Goal: Task Accomplishment & Management: Use online tool/utility

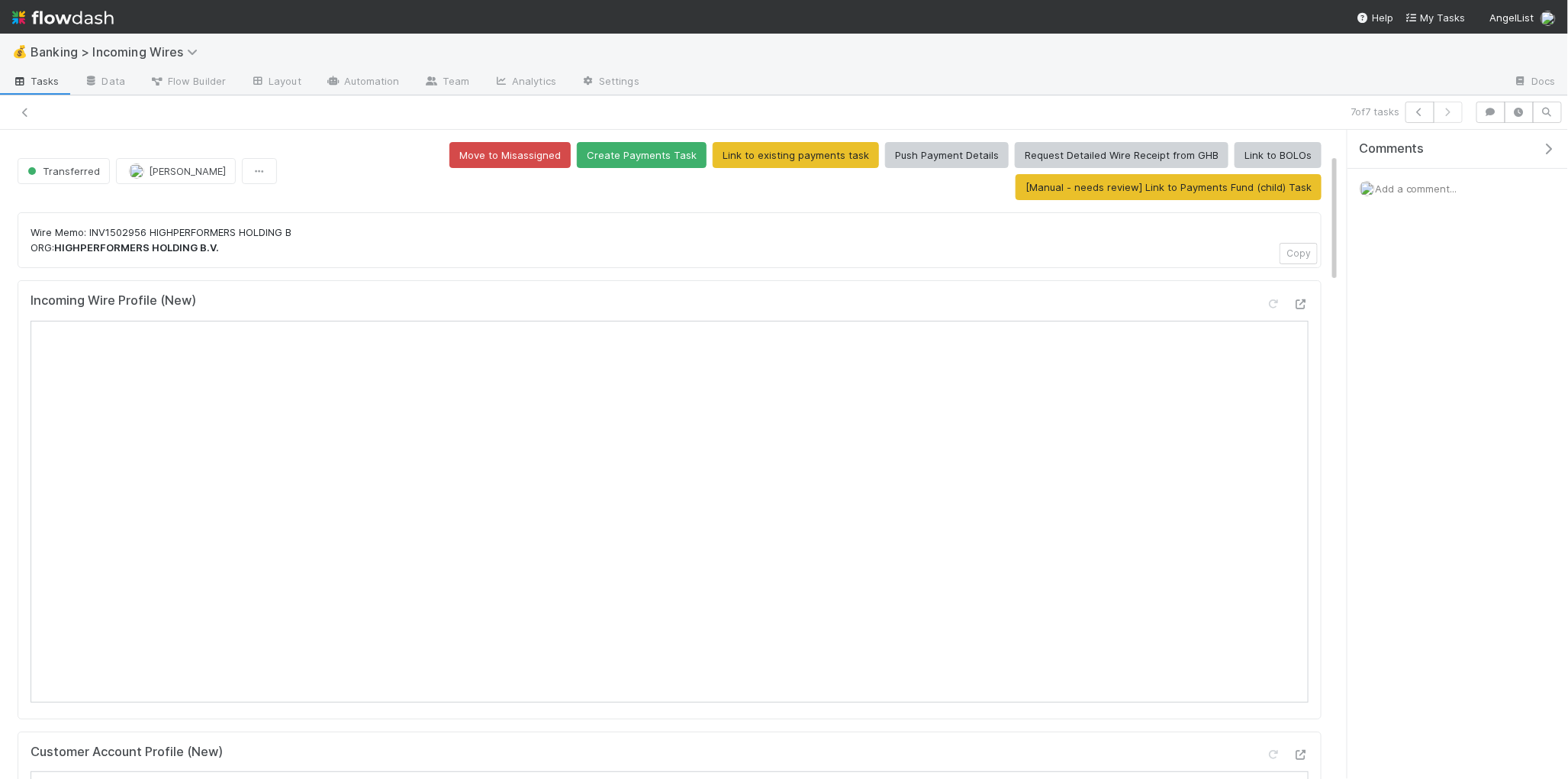
scroll to position [119, 0]
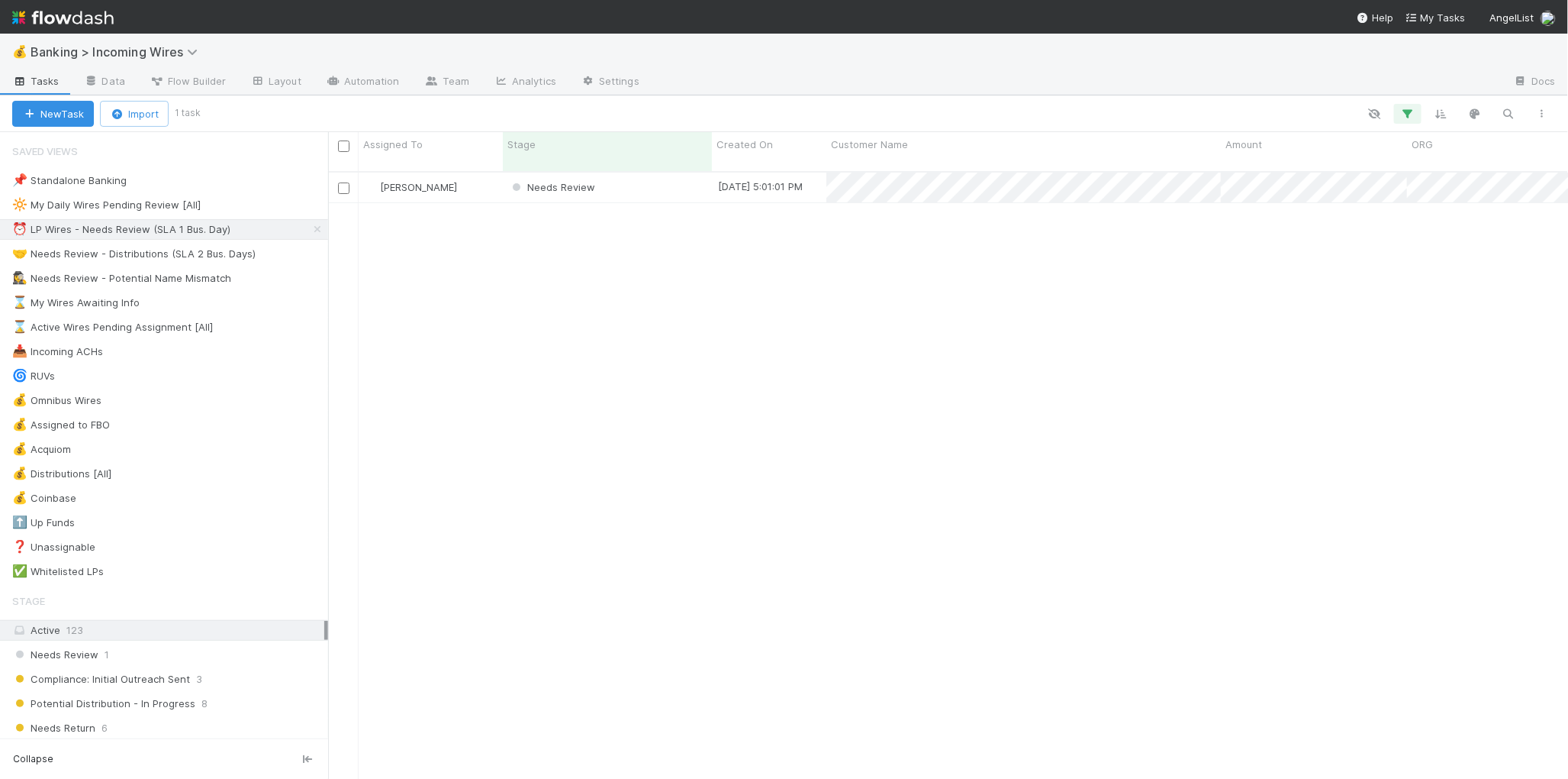
scroll to position [620, 1240]
click at [616, 180] on div "Needs Review" at bounding box center [607, 187] width 209 height 30
click at [144, 259] on div "🤝 Needs Review - Distributions (SLA 2 Bus. Days)" at bounding box center [134, 254] width 244 height 19
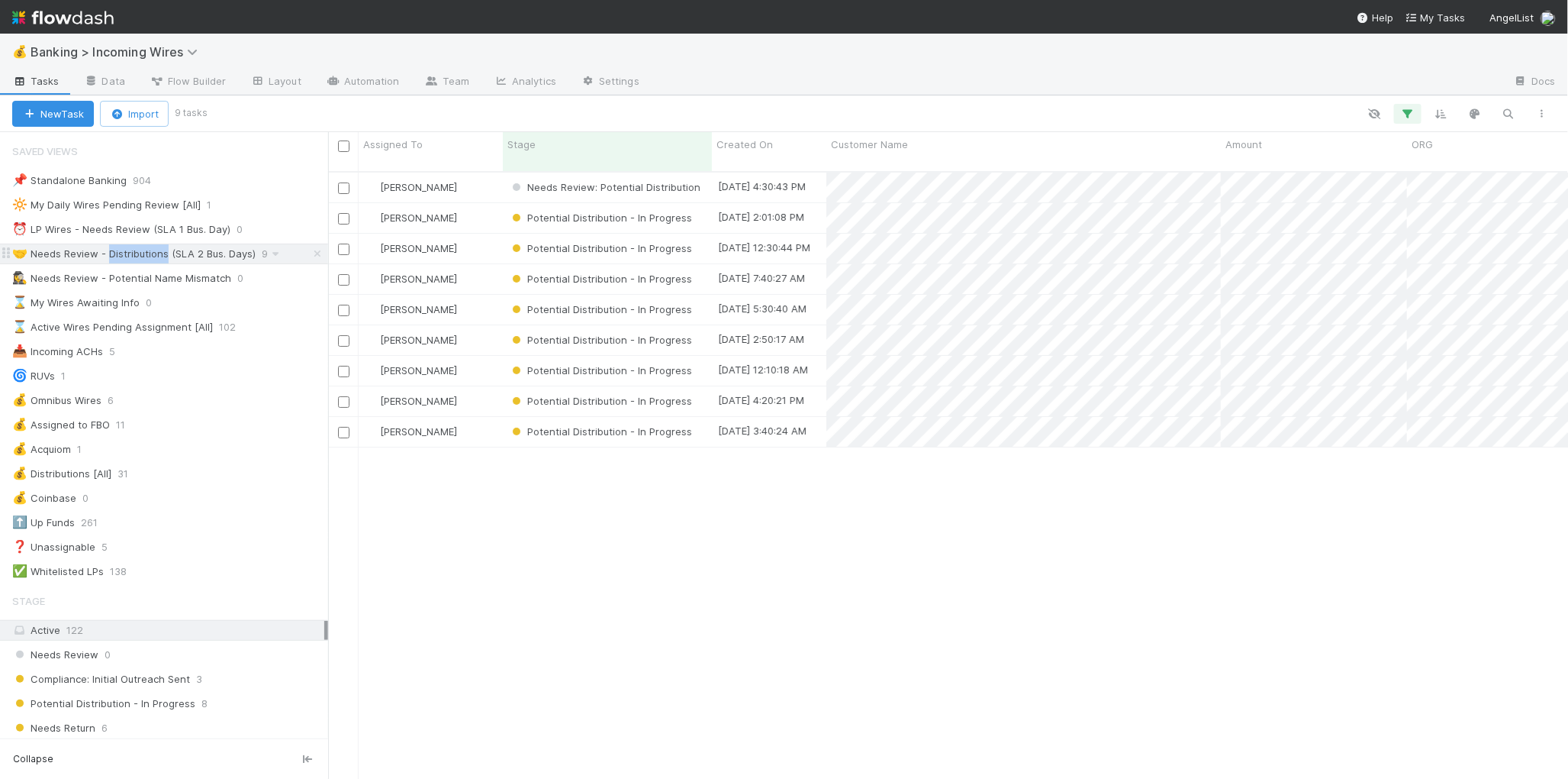
scroll to position [620, 1240]
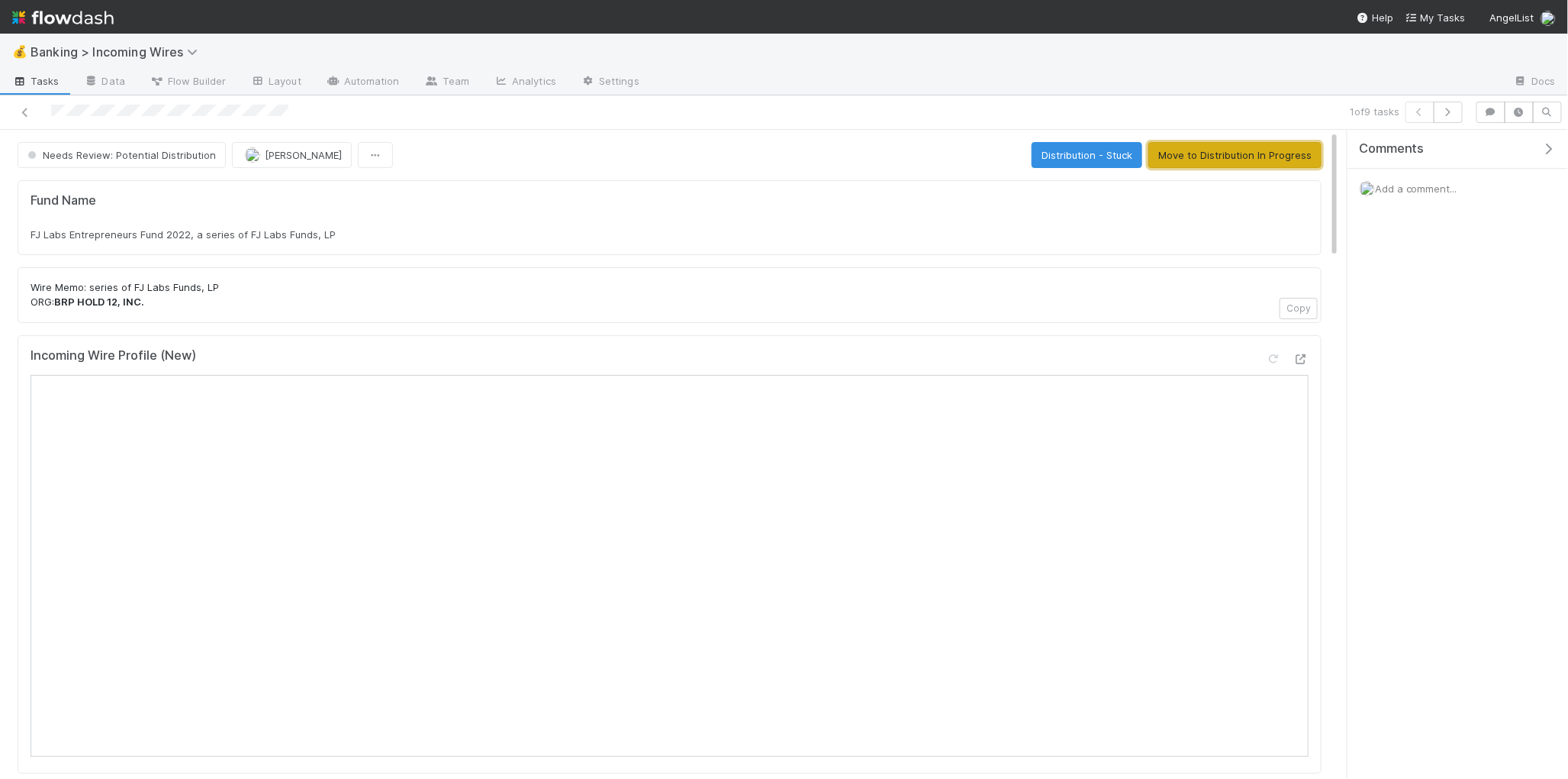
click at [1287, 162] on button "Move to Distribution In Progress" at bounding box center [1235, 155] width 173 height 26
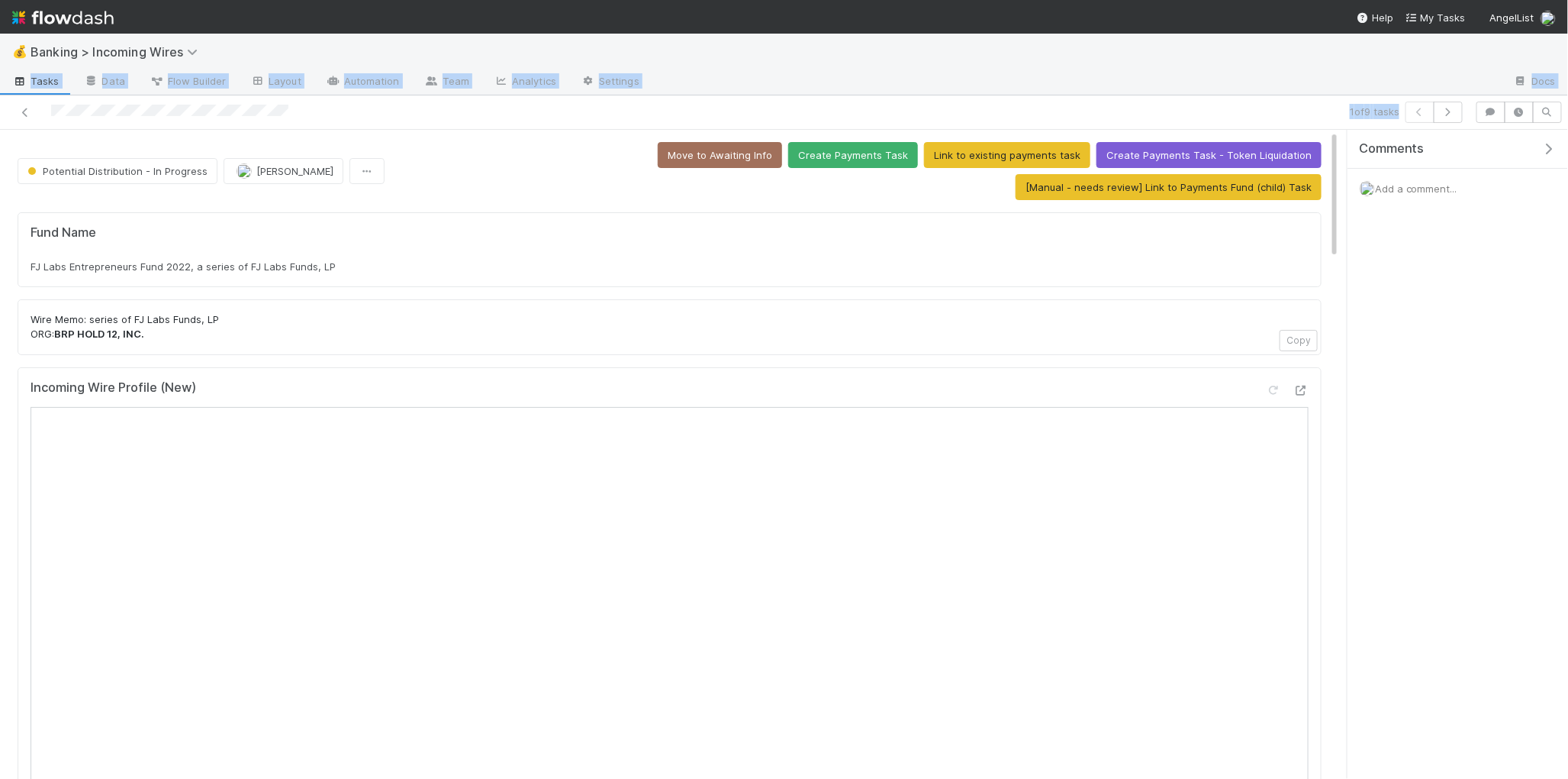
click at [595, 130] on div "💰 Banking > Incoming Wires Tasks Data Flow Builder Layout Automation Team Analy…" at bounding box center [784, 406] width 1568 height 745
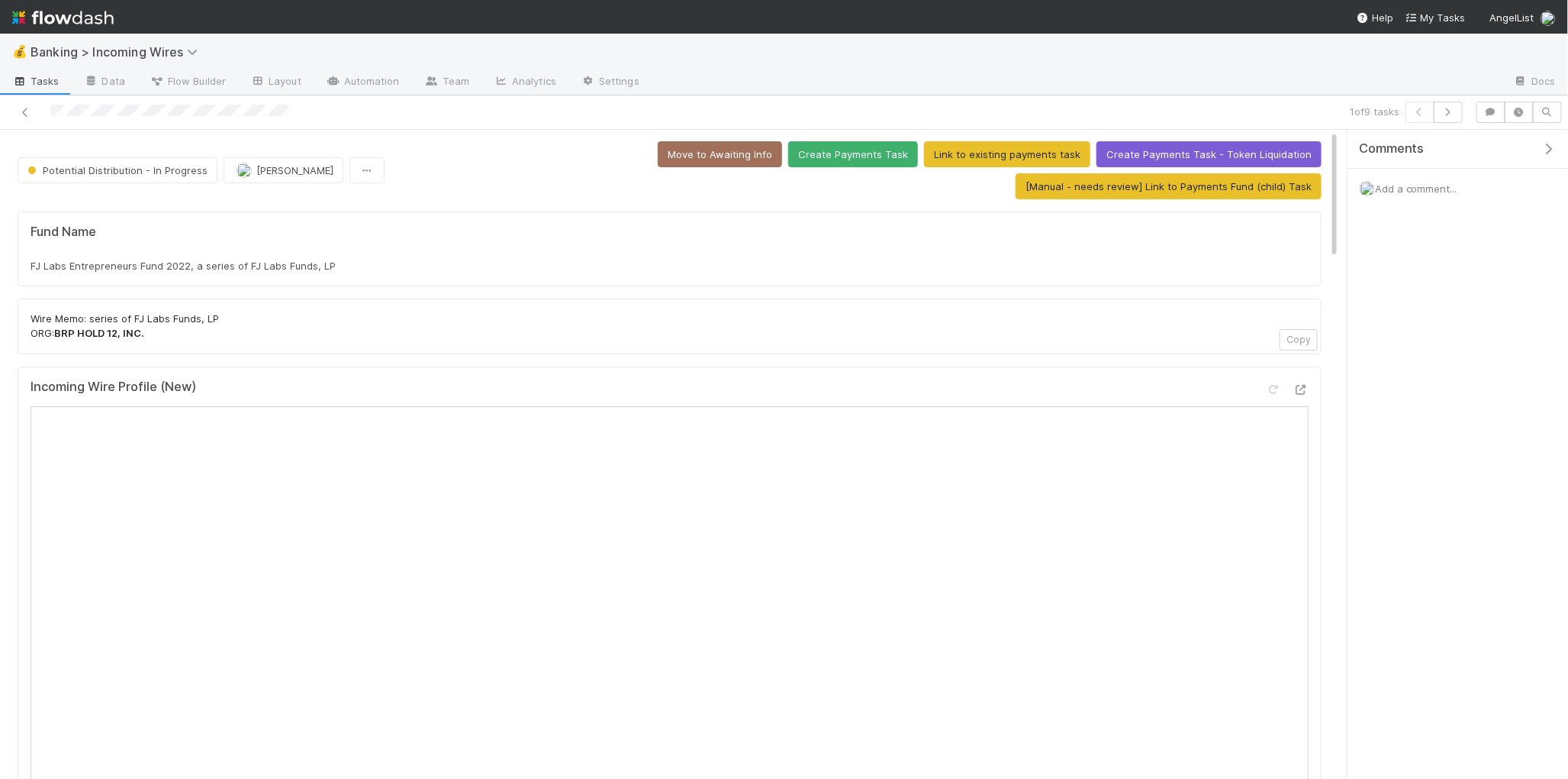
click at [457, 275] on div "Fund Name FJ Labs Entrepreneurs Fund 2022, a series of FJ Labs Funds, LP" at bounding box center [669, 249] width 1304 height 75
click at [374, 270] on div "FJ Labs Entrepreneurs Fund 2022, a series of FJ Labs Funds, LP" at bounding box center [670, 266] width 1278 height 16
copy div "FJ Labs Entrepreneurs Fund 2022, a series of FJ Labs Funds, LP"
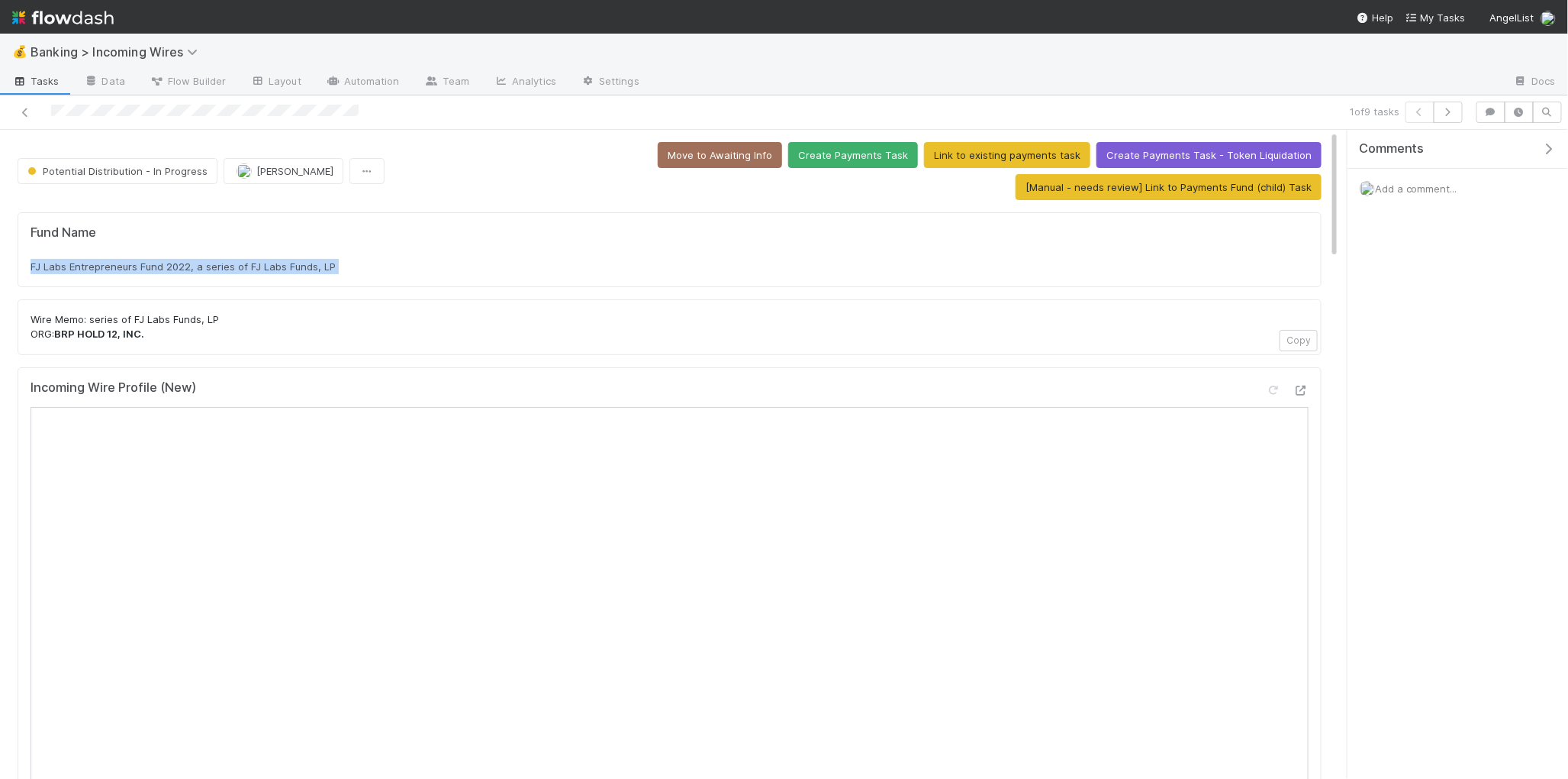
scroll to position [16, 0]
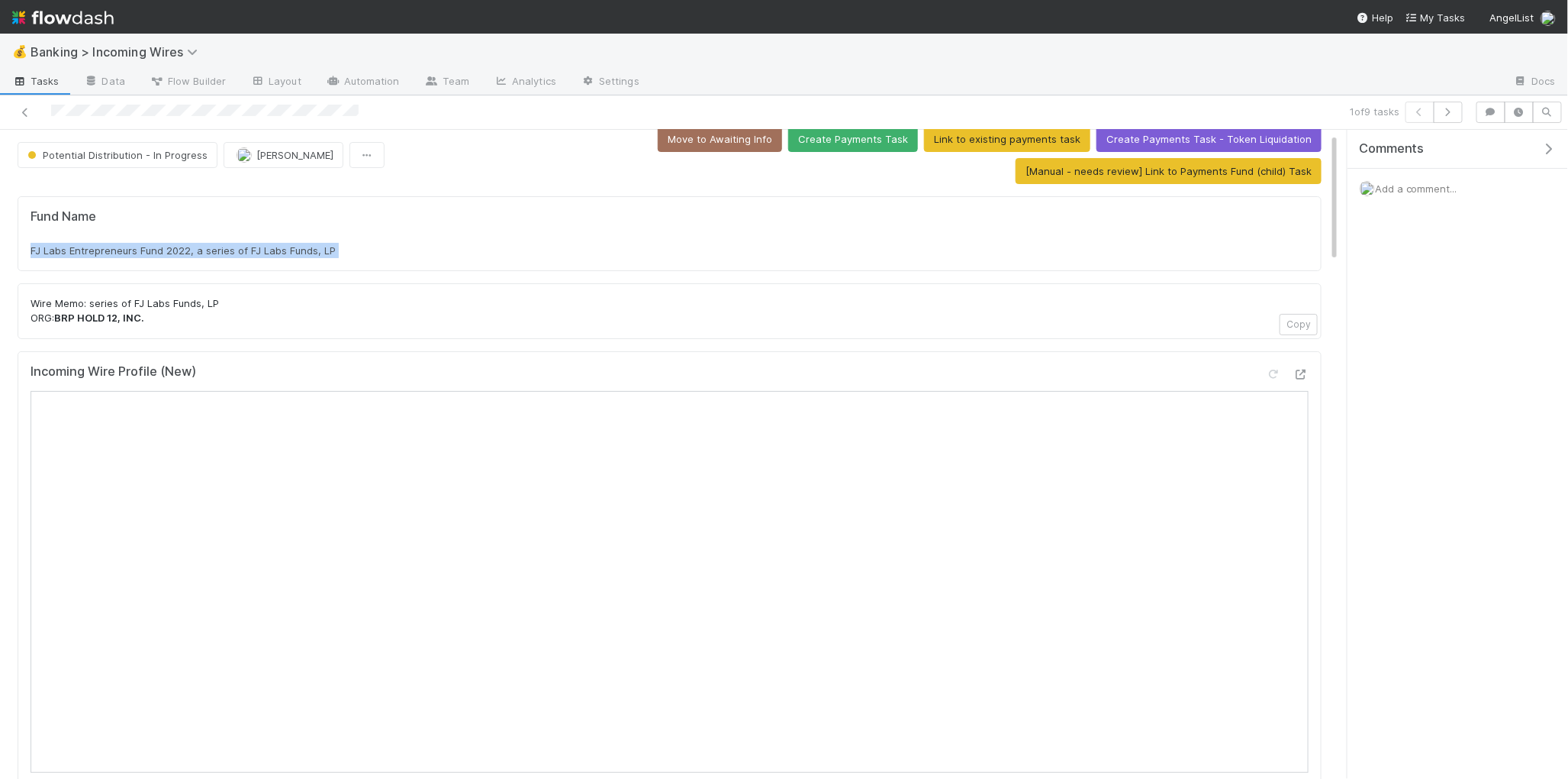
copy div "FJ Labs Entrepreneurs Fund 2022, a series of FJ Labs Funds, LP"
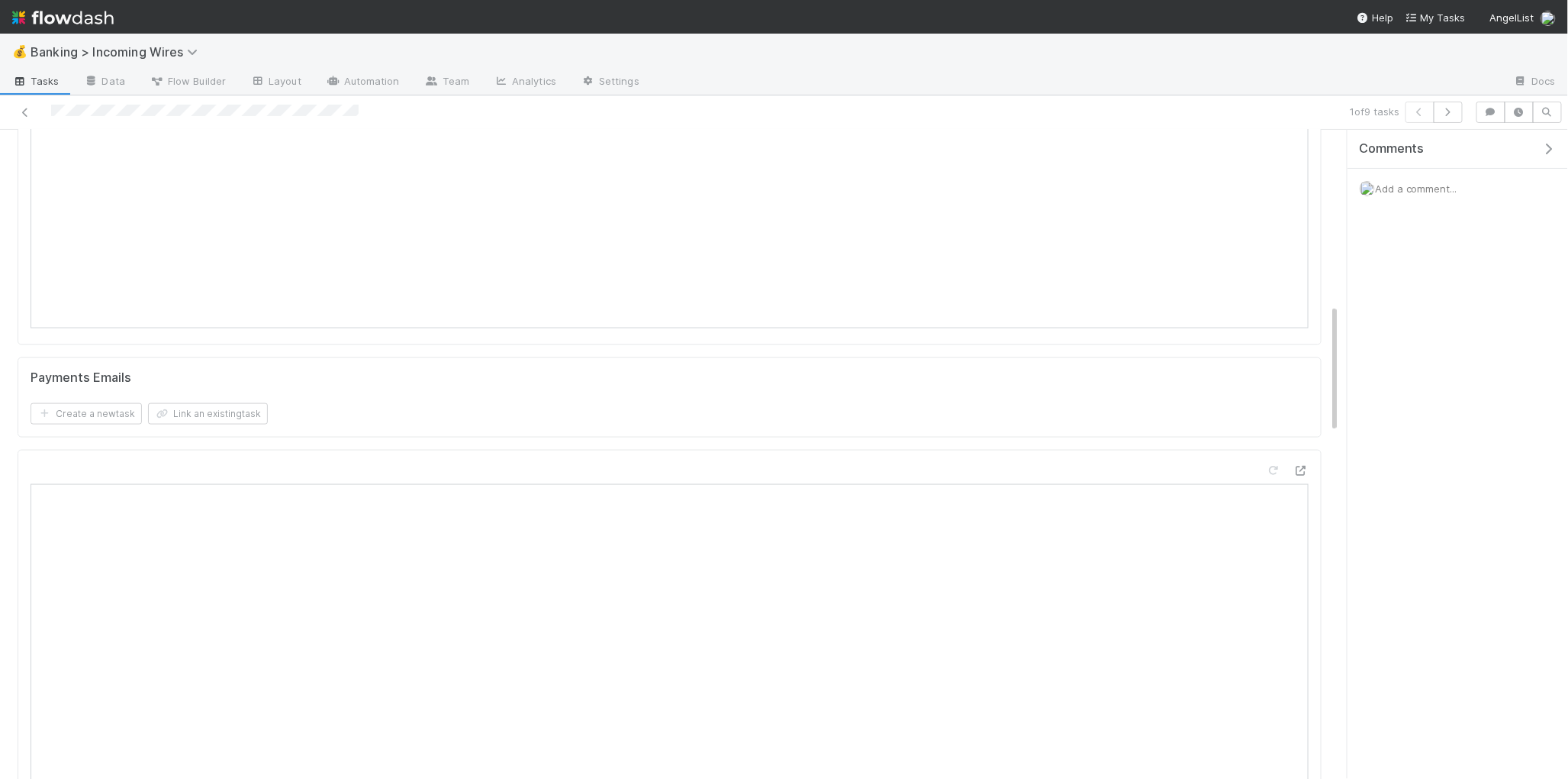
scroll to position [996, 0]
click at [254, 339] on button "Link an existing task" at bounding box center [208, 330] width 120 height 21
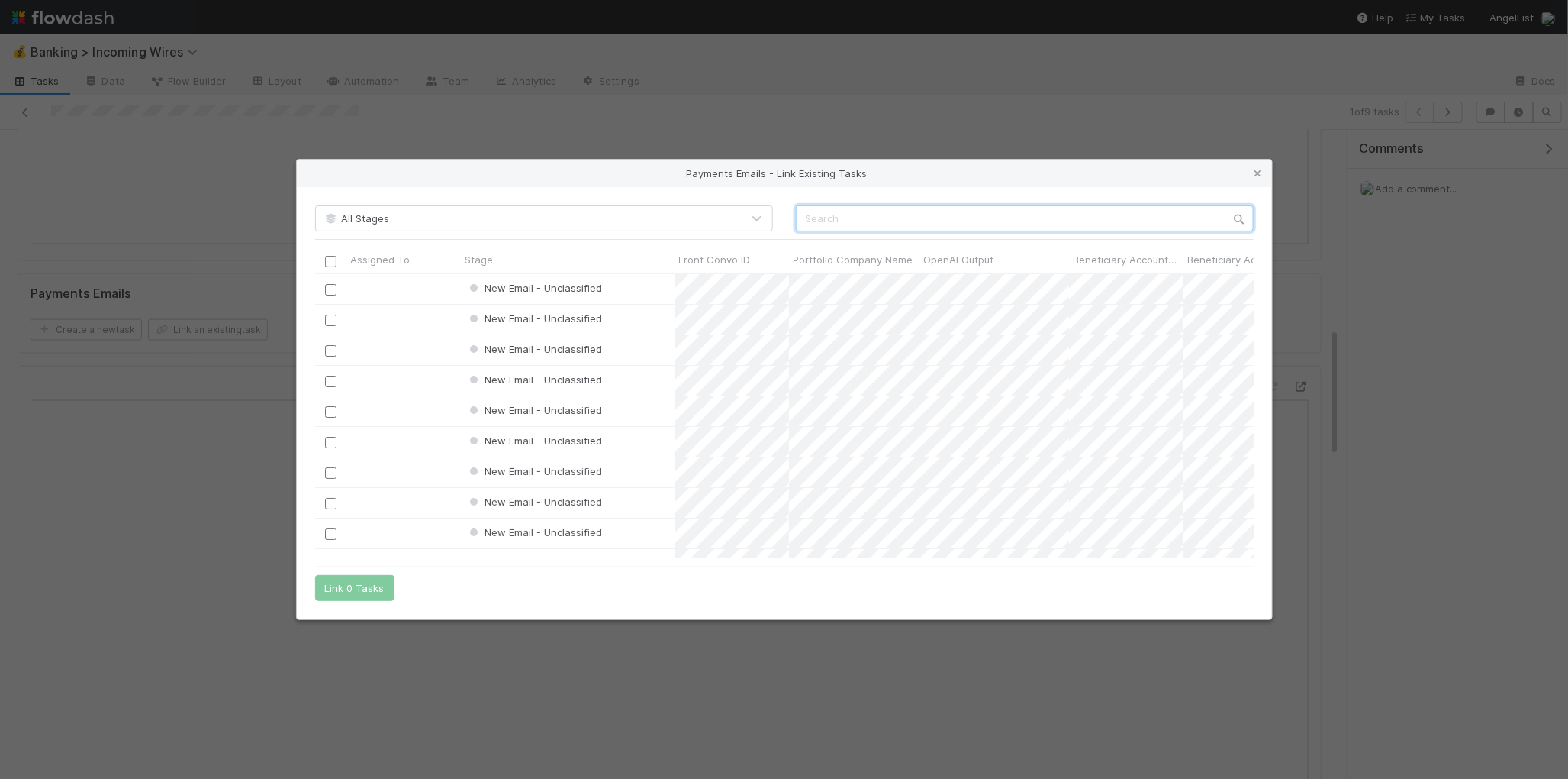
click at [919, 221] on input "text" at bounding box center [1025, 218] width 458 height 26
paste input "cnv_qq51h3b"
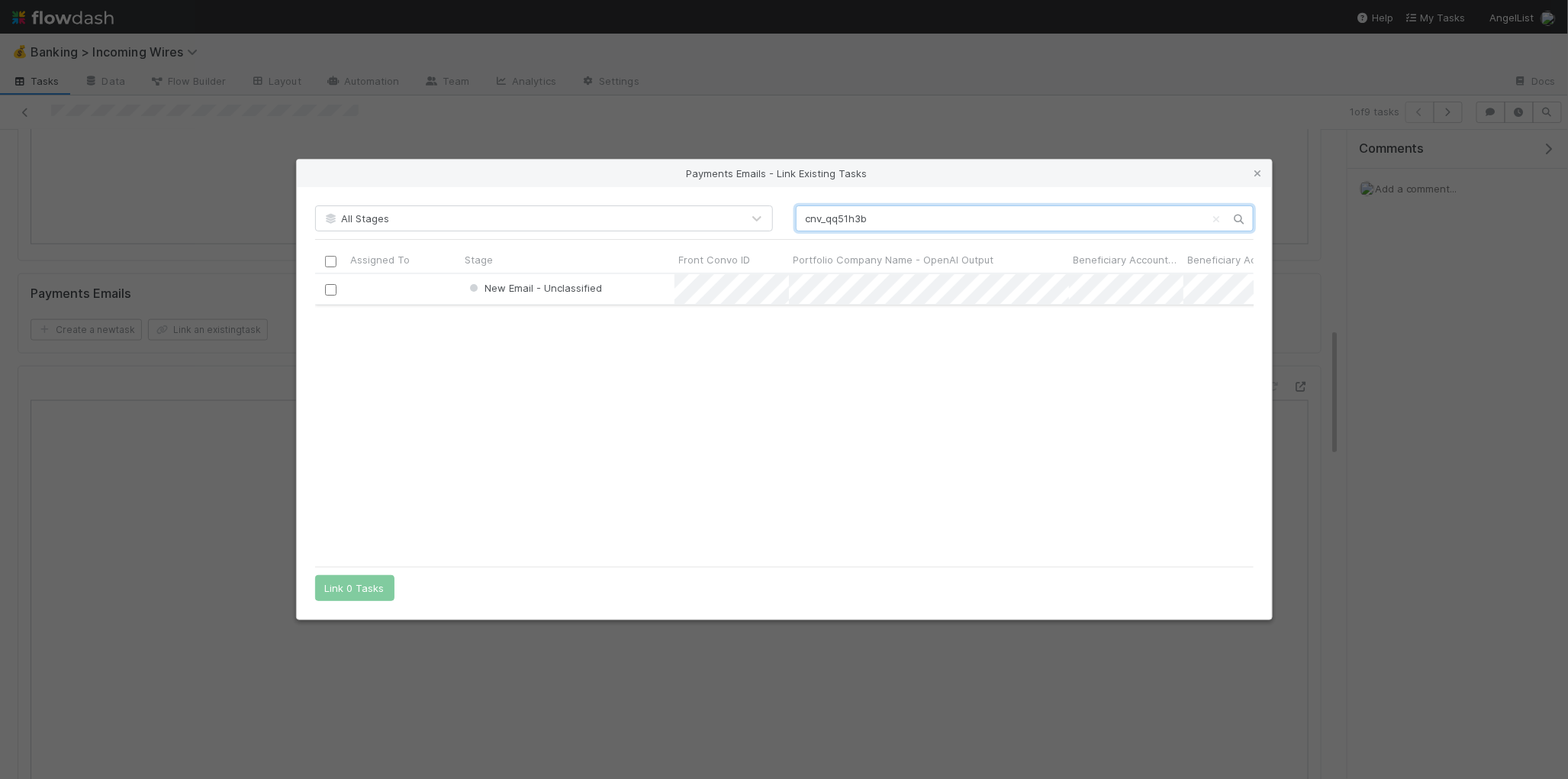
type input "cnv_qq51h3b"
click at [328, 289] on input "checkbox" at bounding box center [330, 290] width 11 height 11
click at [361, 584] on button "Link 1 Task" at bounding box center [351, 588] width 72 height 26
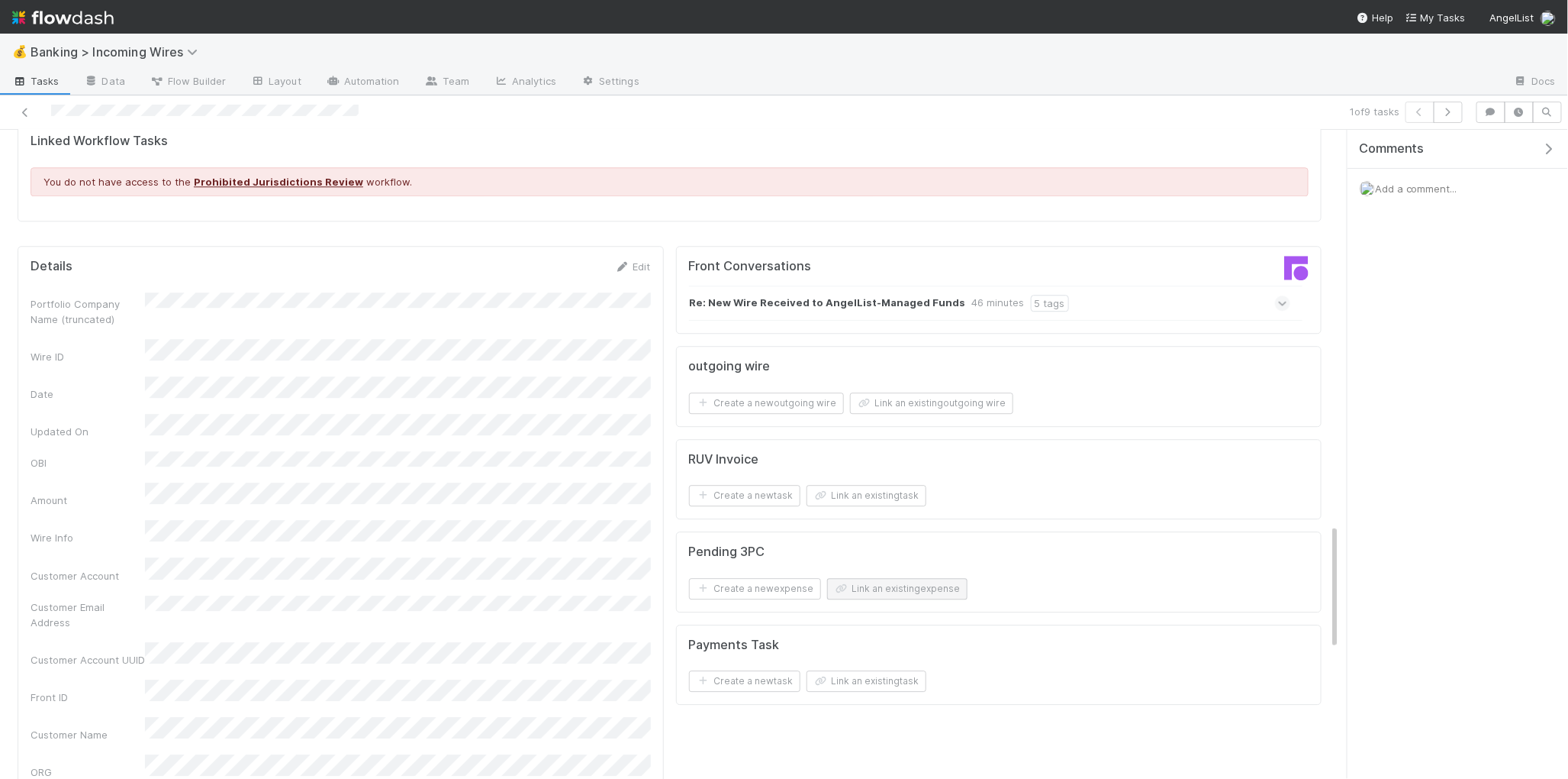
scroll to position [2087, 0]
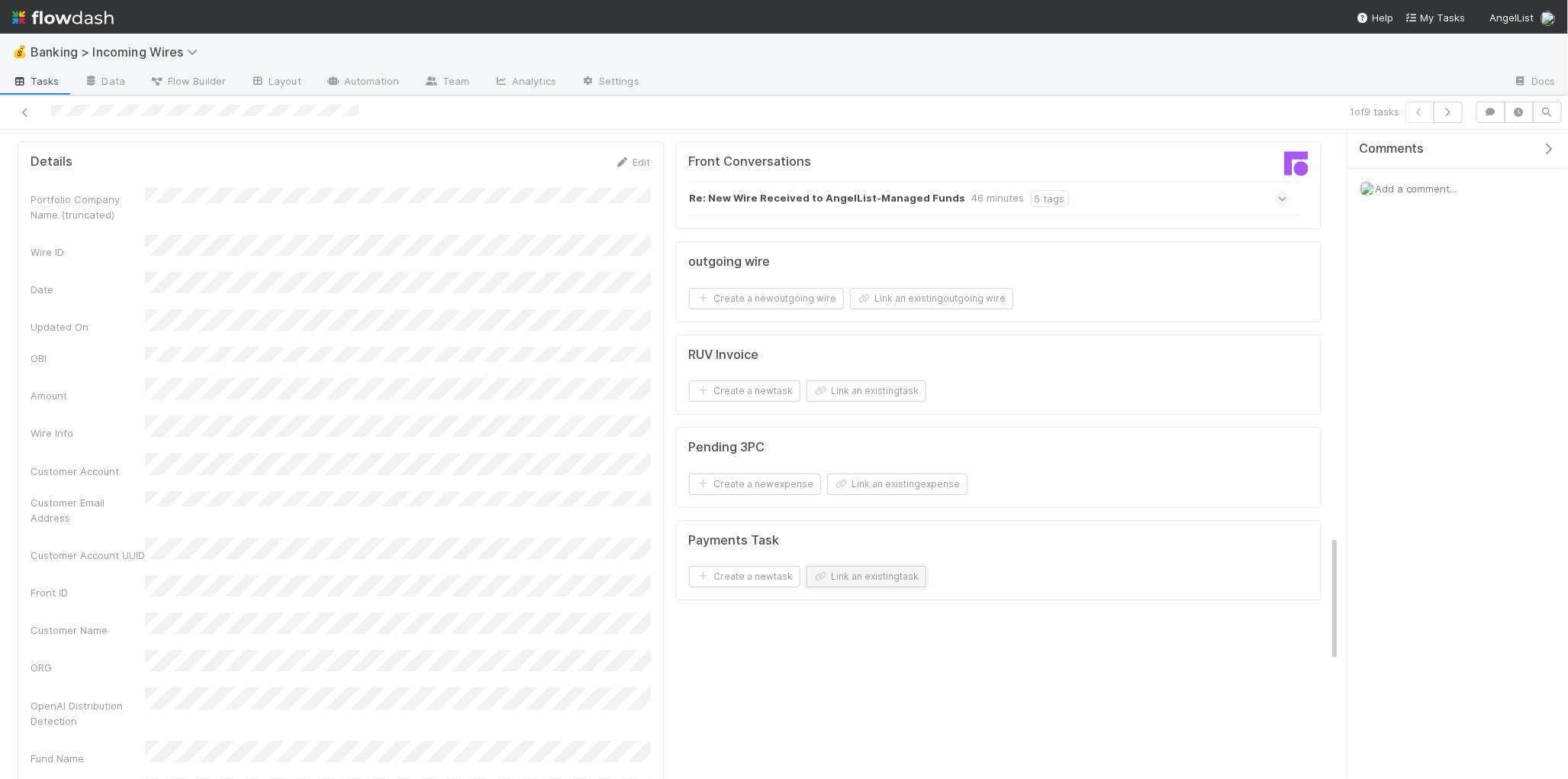
click at [867, 578] on button "Link an existing task" at bounding box center [866, 576] width 120 height 21
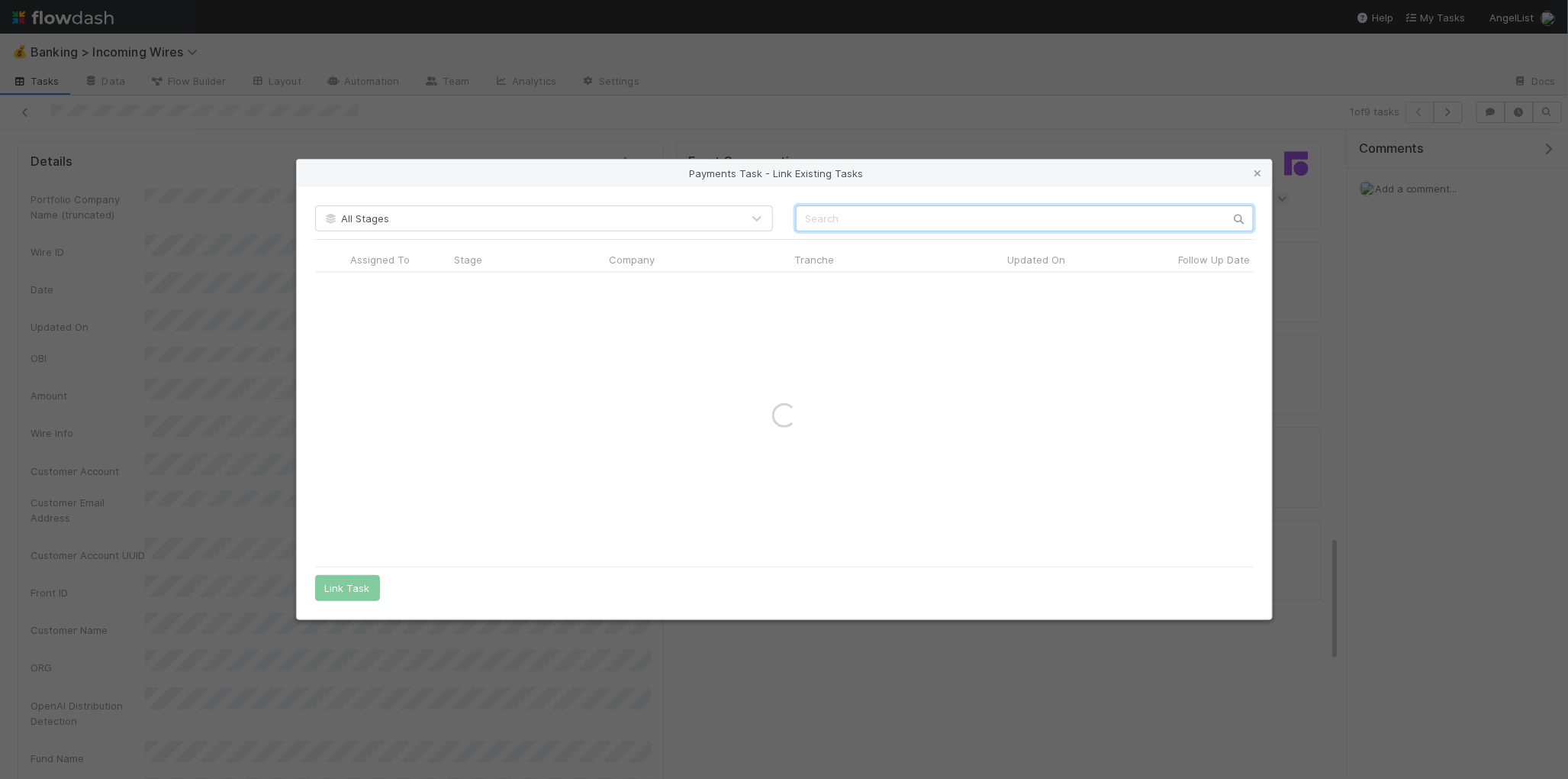
click at [974, 224] on input "text" at bounding box center [1025, 218] width 458 height 26
type input "busbot"
drag, startPoint x: 329, startPoint y: 286, endPoint x: 389, endPoint y: 536, distance: 257.1
click at [330, 286] on input "radio" at bounding box center [330, 287] width 10 height 10
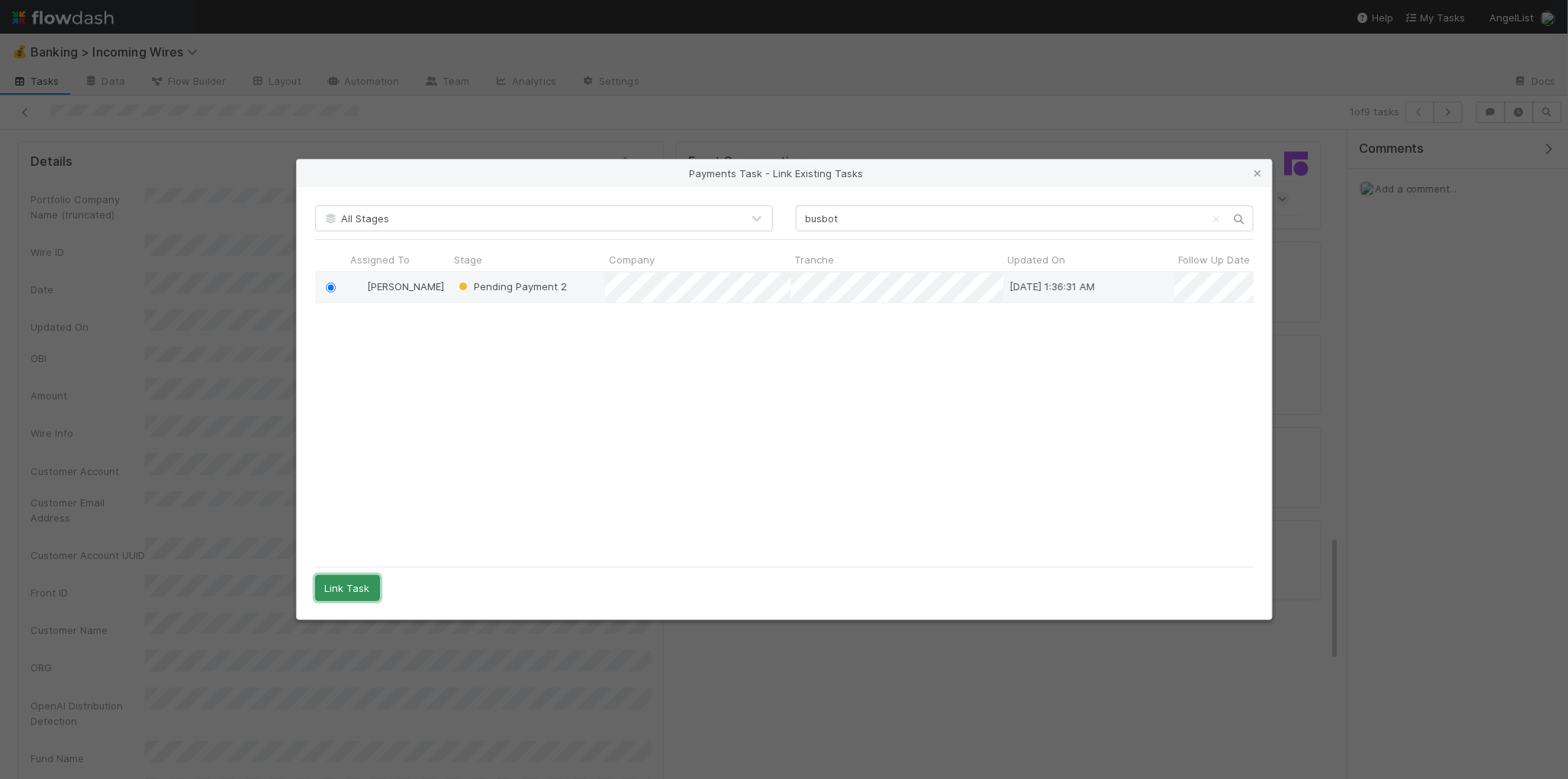
drag, startPoint x: 348, startPoint y: 584, endPoint x: 373, endPoint y: 584, distance: 25.0
click at [354, 584] on button "Link Task" at bounding box center [347, 588] width 65 height 26
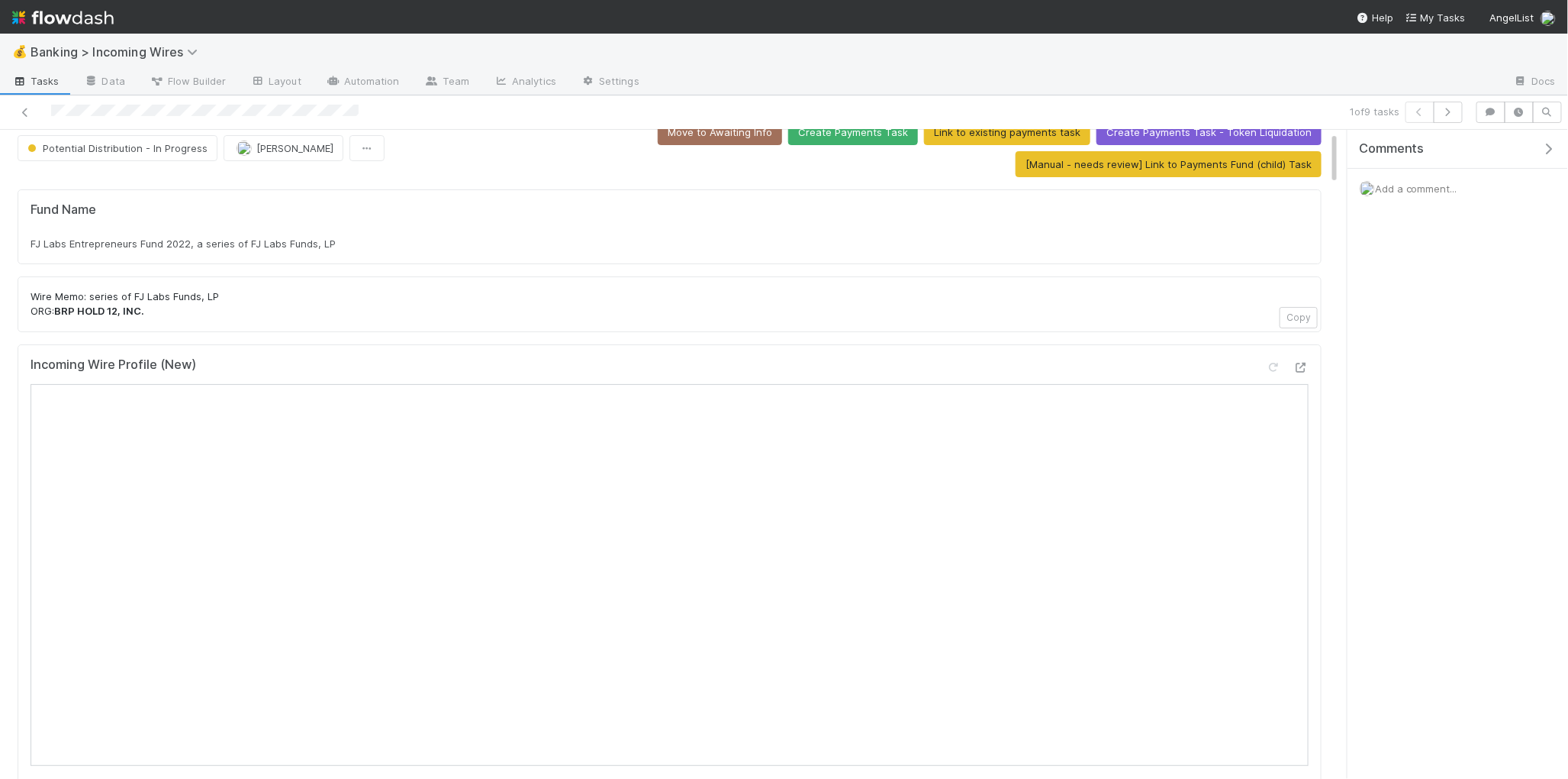
scroll to position [17, 0]
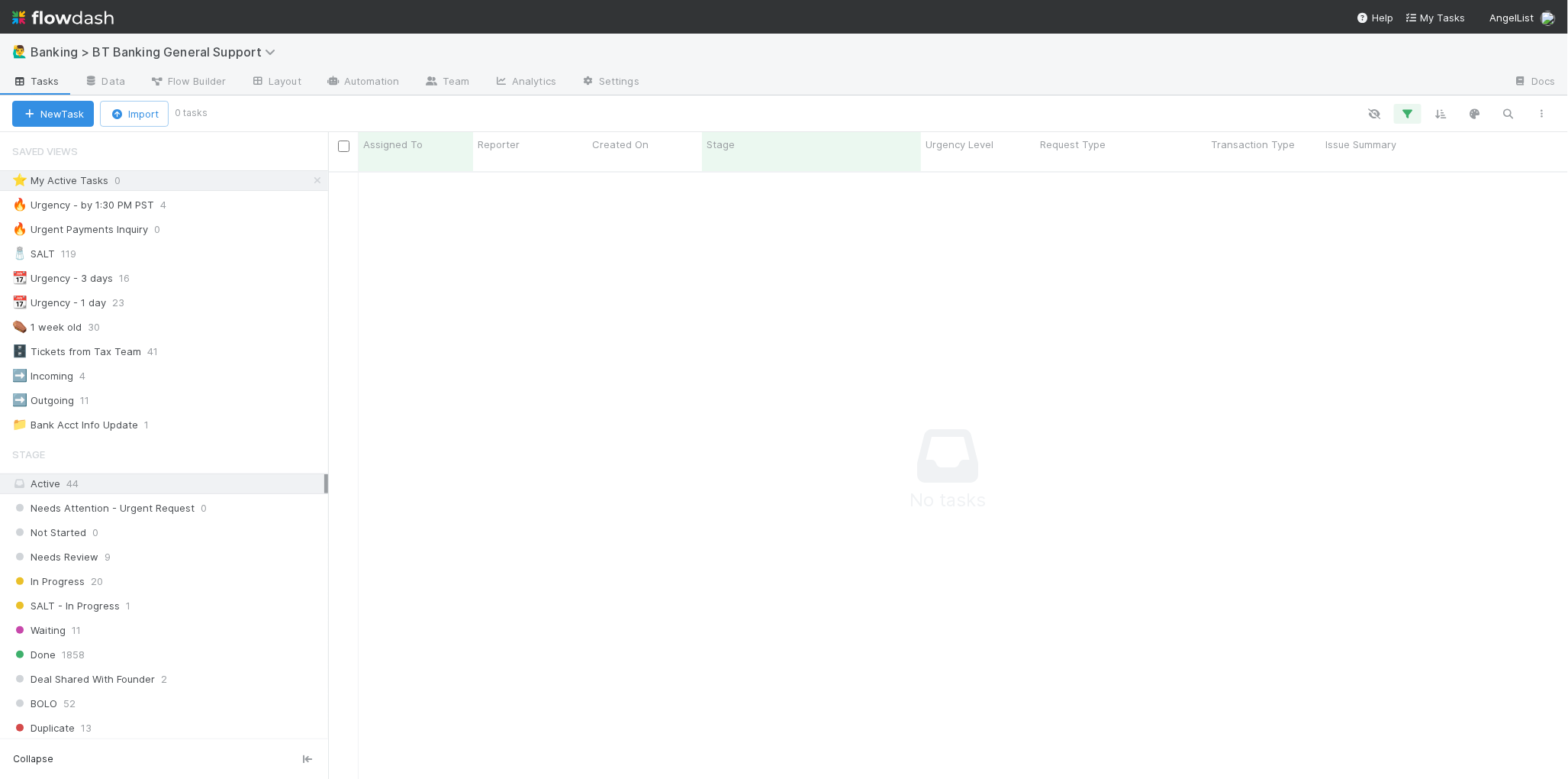
scroll to position [620, 1240]
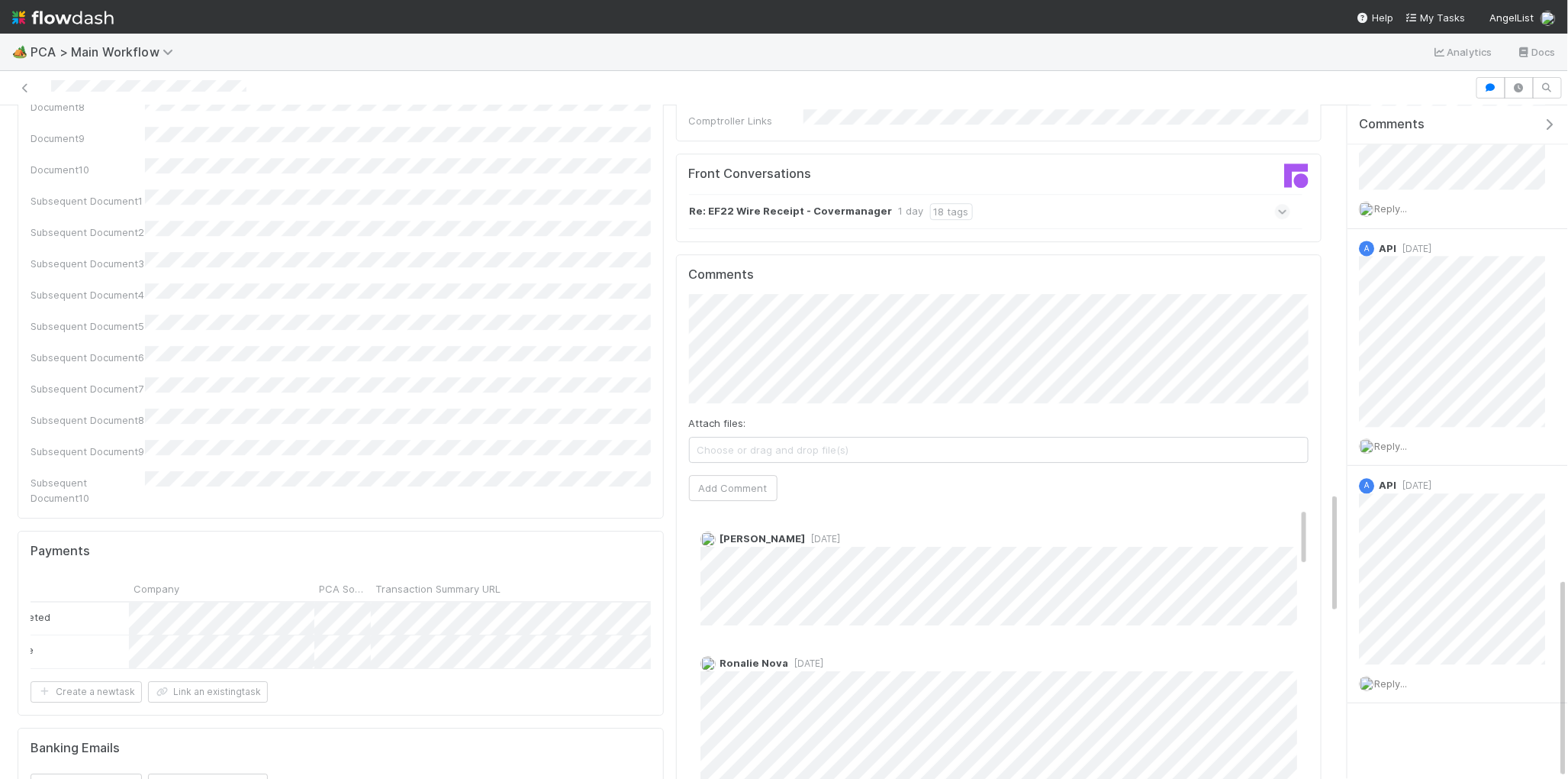
scroll to position [0, 199]
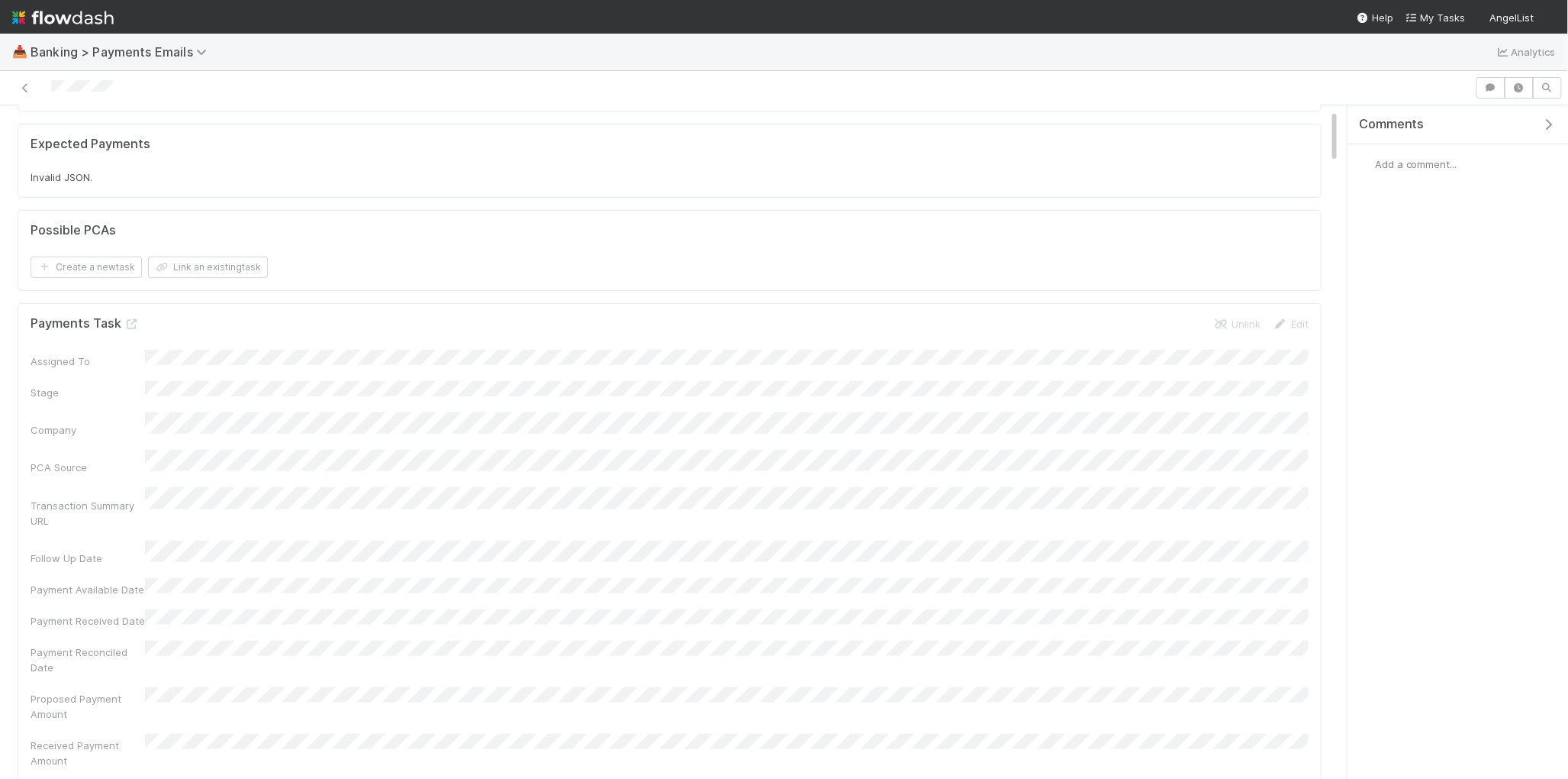
scroll to position [501, 0]
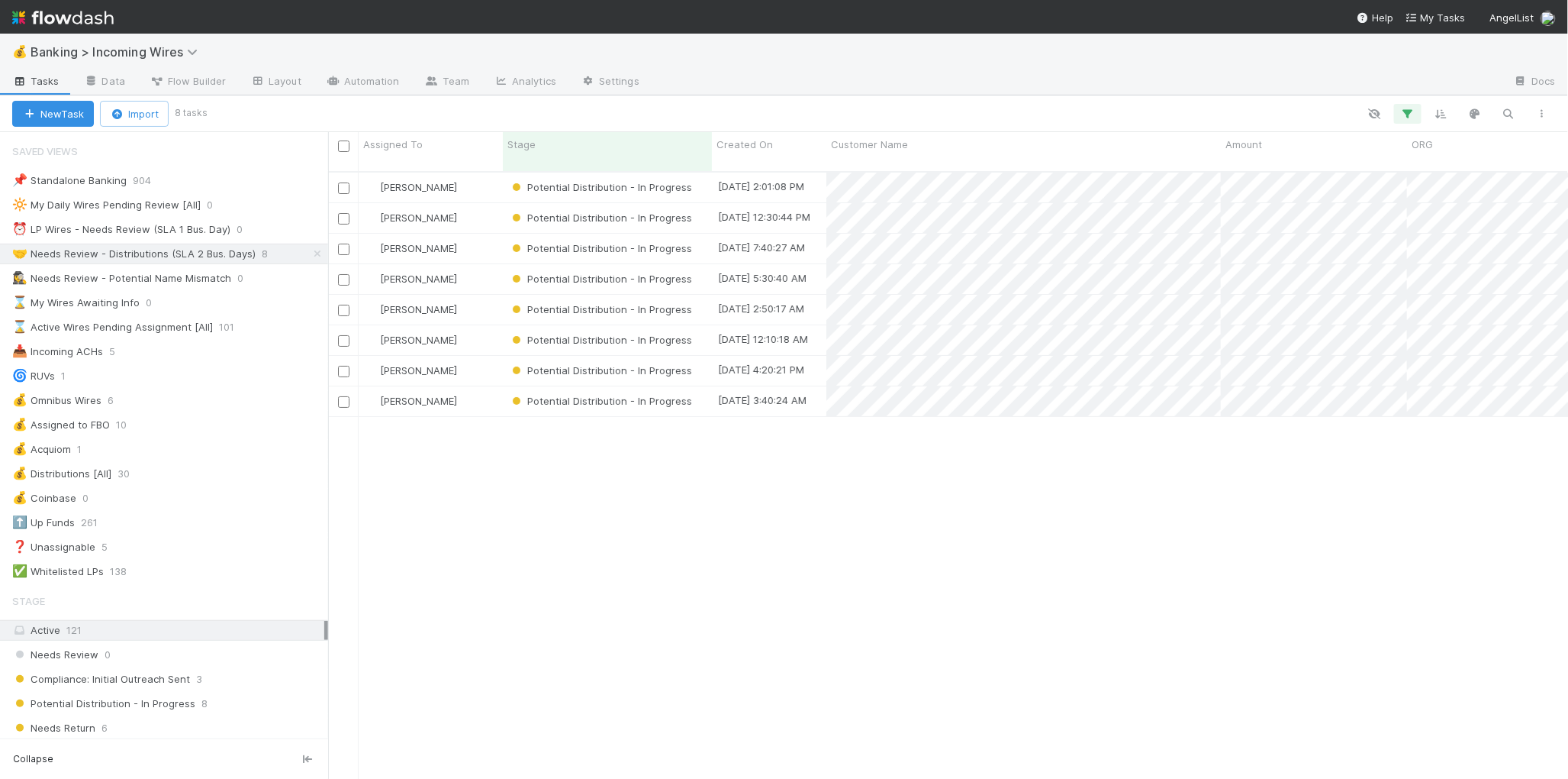
scroll to position [620, 1240]
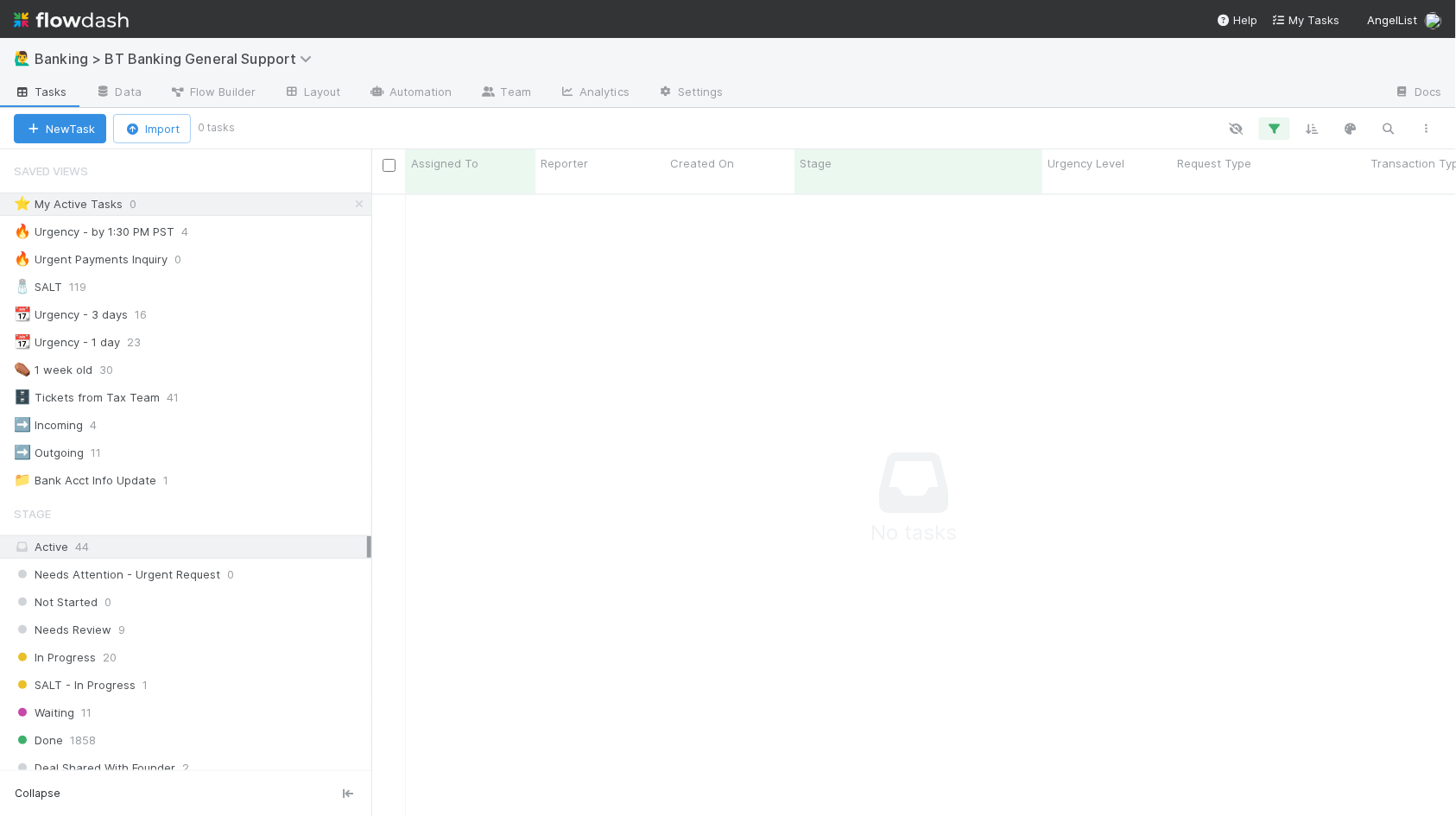
scroll to position [0, 1]
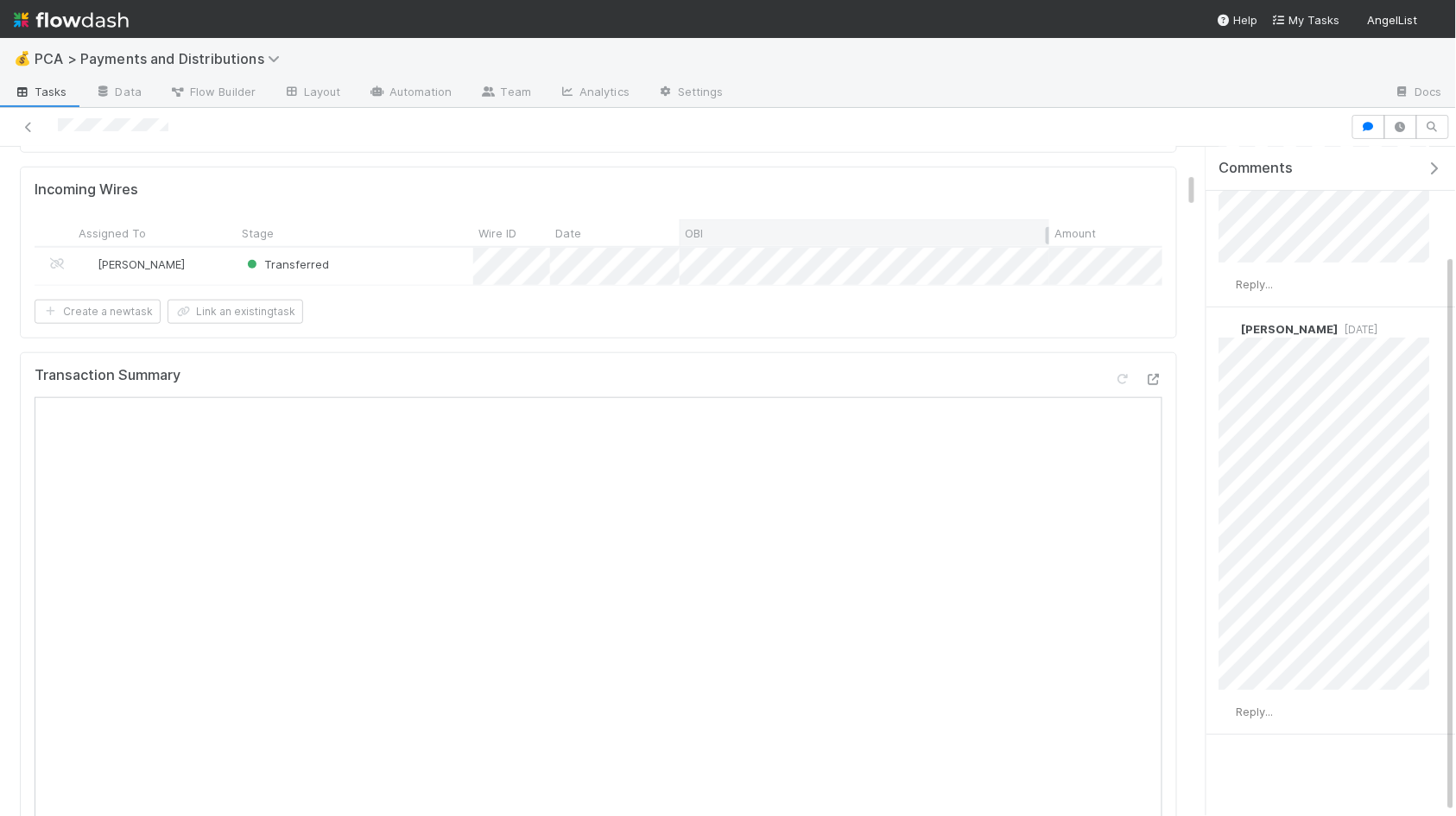
scroll to position [521, 0]
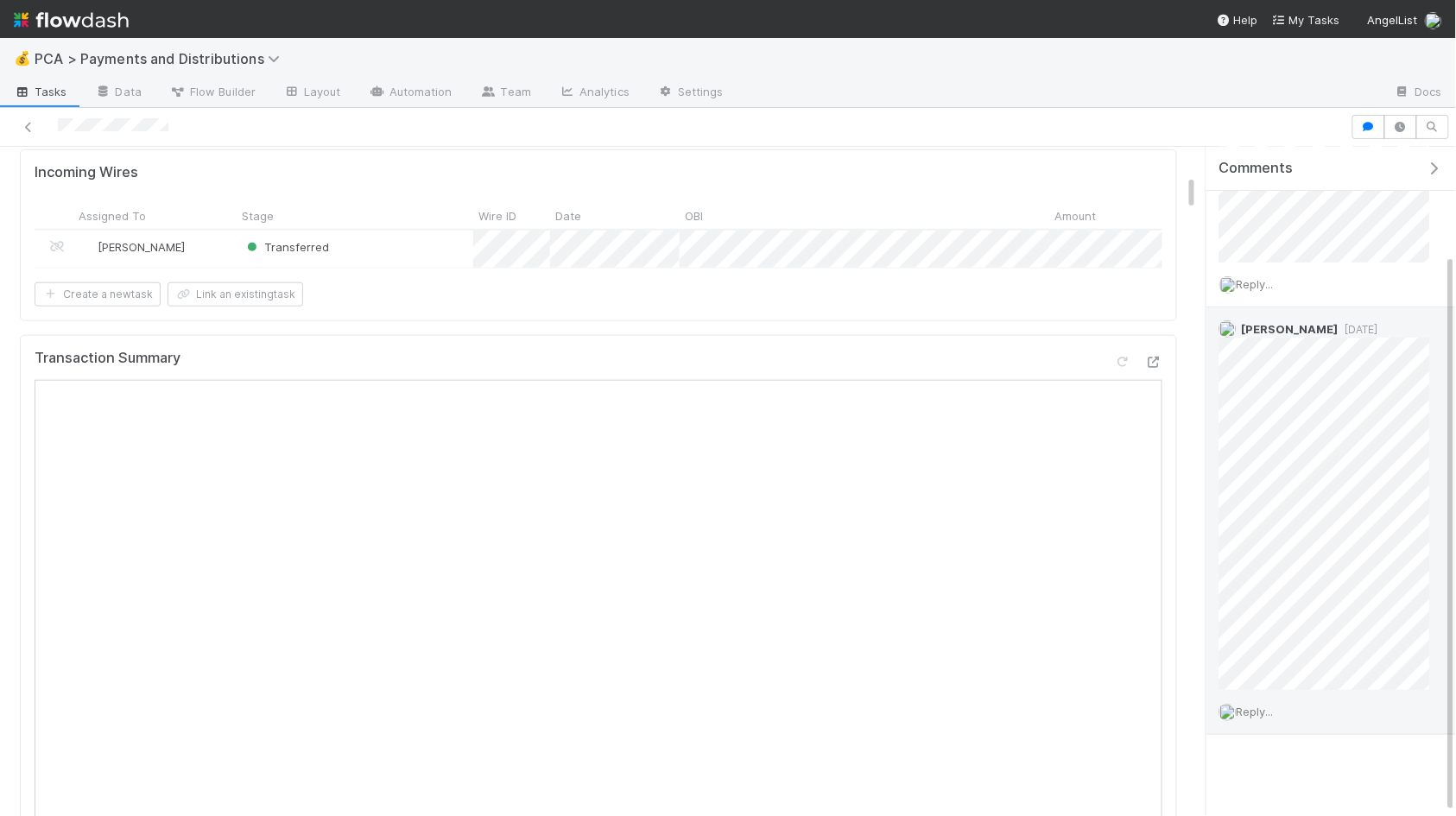
click at [1260, 713] on span "Reply..." at bounding box center [1255, 711] width 37 height 14
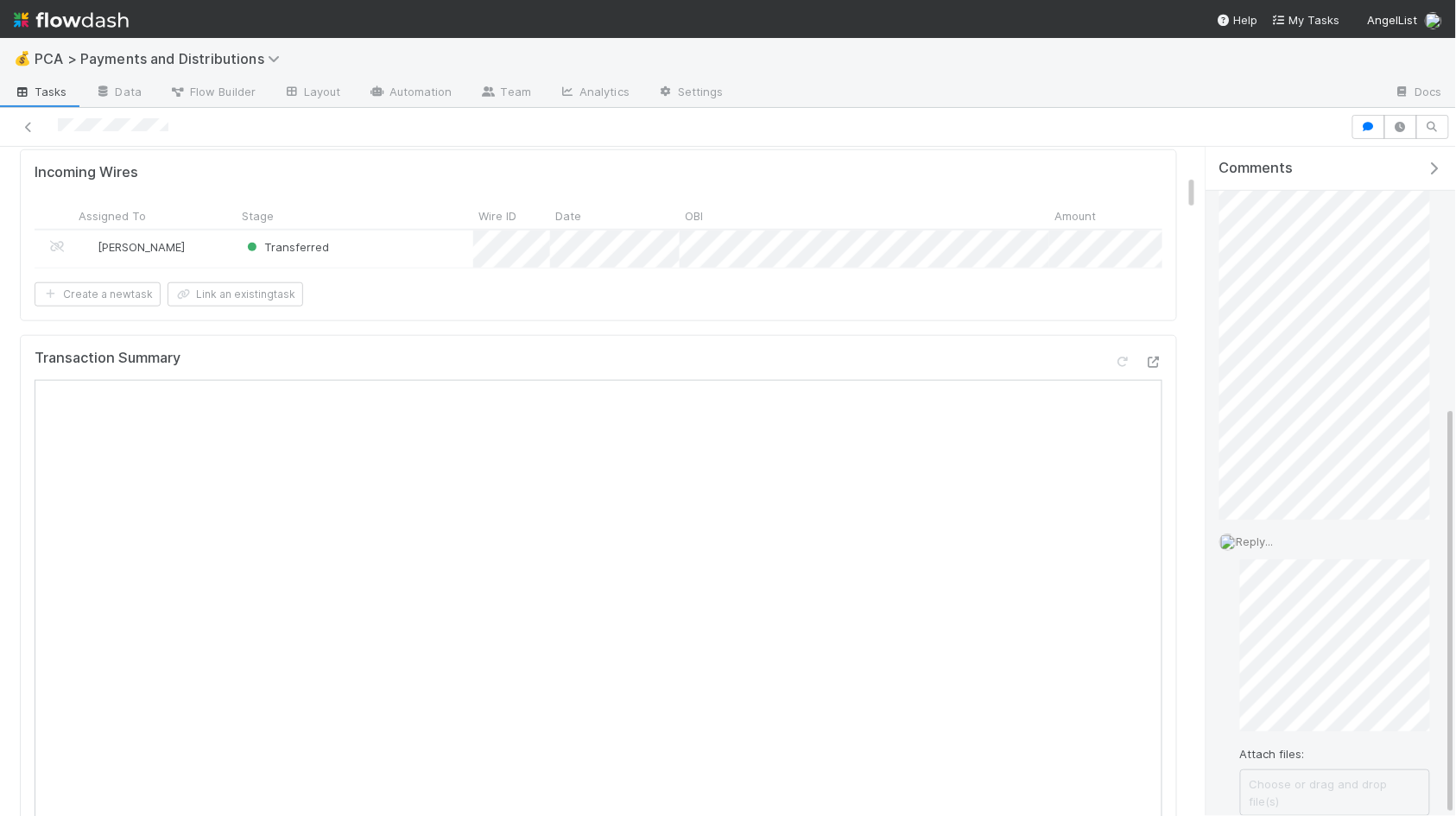
scroll to position [423, 0]
click at [1271, 722] on button "Add Reply" at bounding box center [1279, 737] width 77 height 30
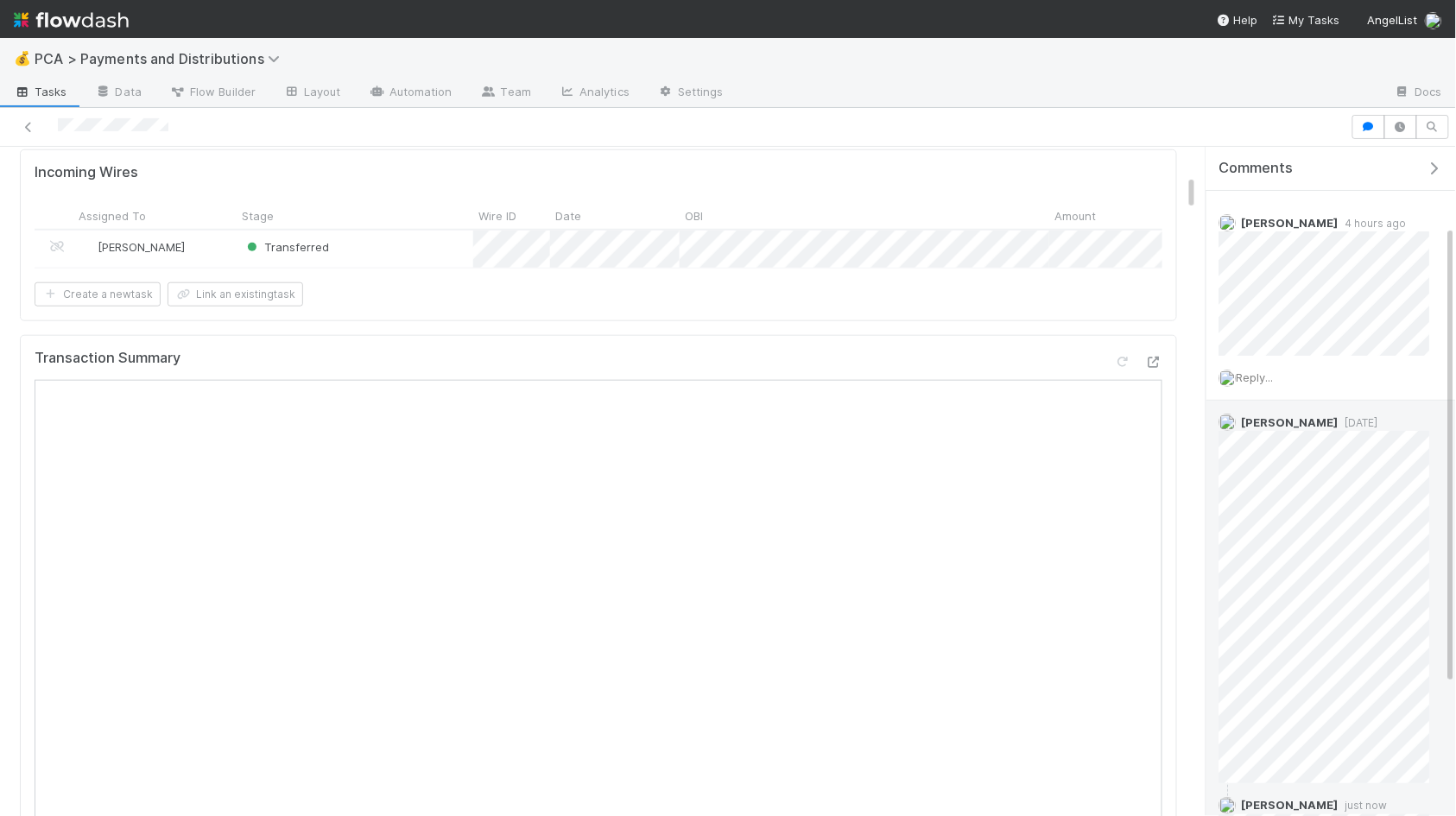
scroll to position [0, 0]
